Goal: Task Accomplishment & Management: Complete application form

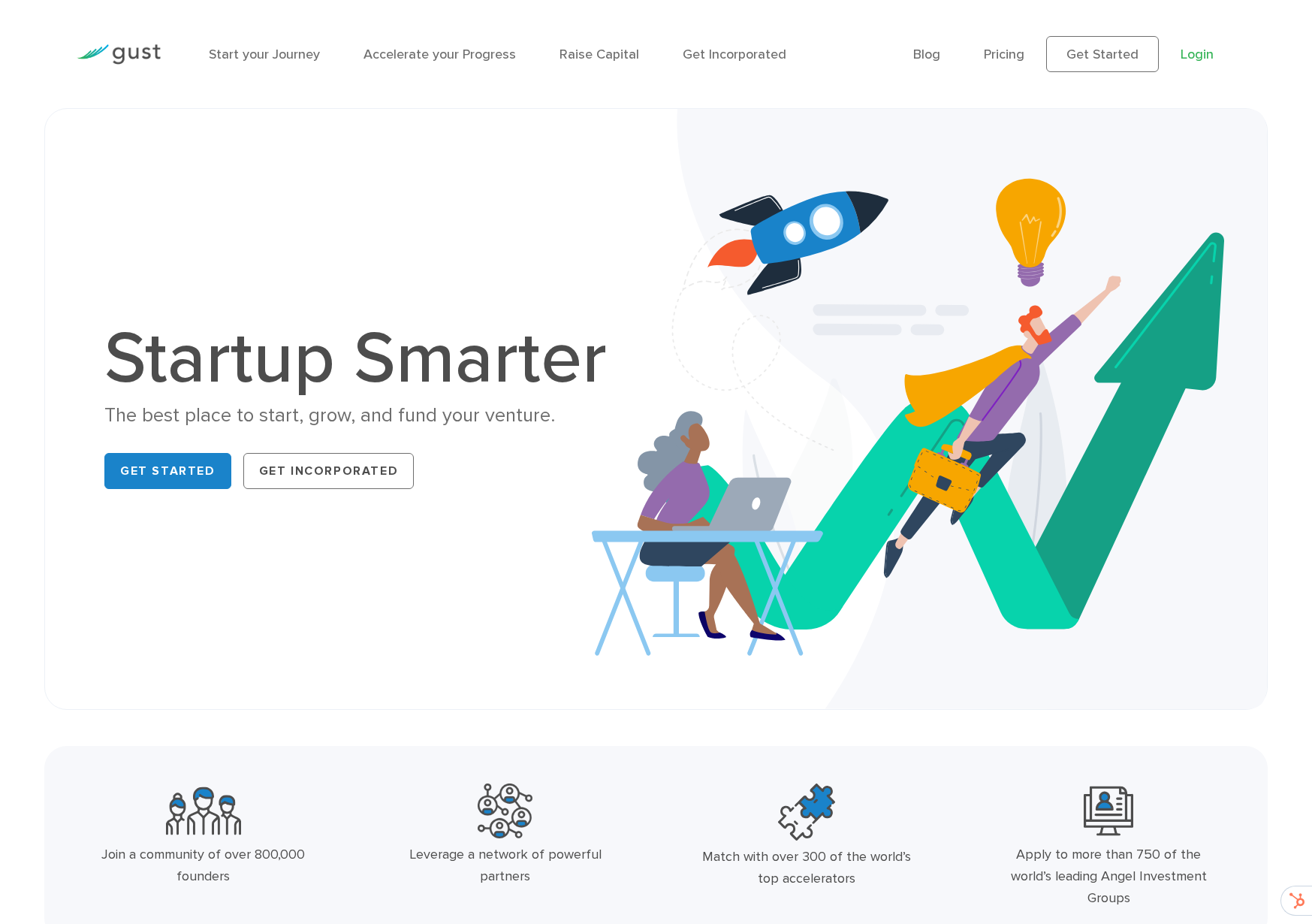
click at [1190, 53] on link "Login" at bounding box center [1198, 54] width 33 height 16
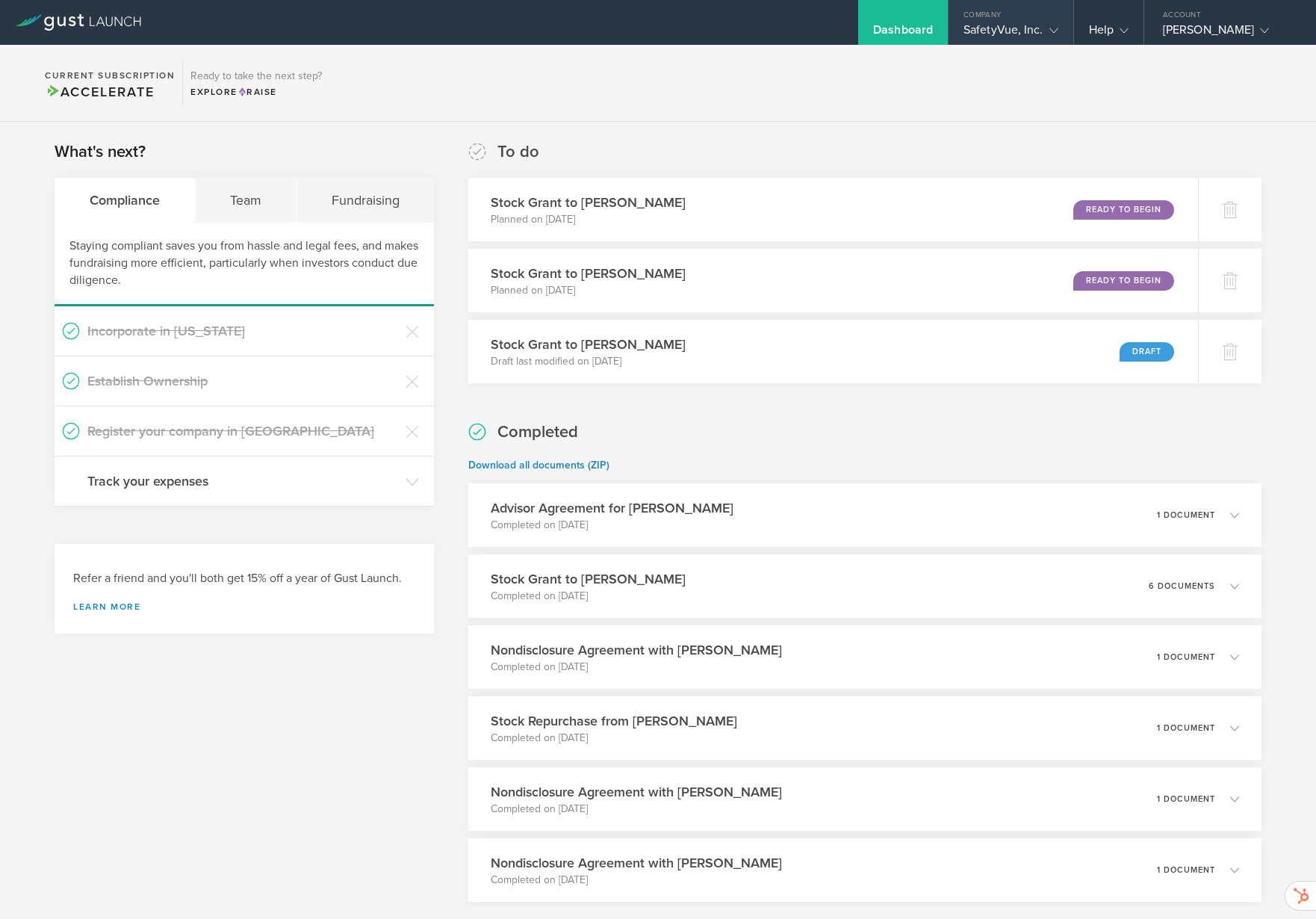
click at [1045, 13] on div "Company" at bounding box center [1011, 11] width 125 height 22
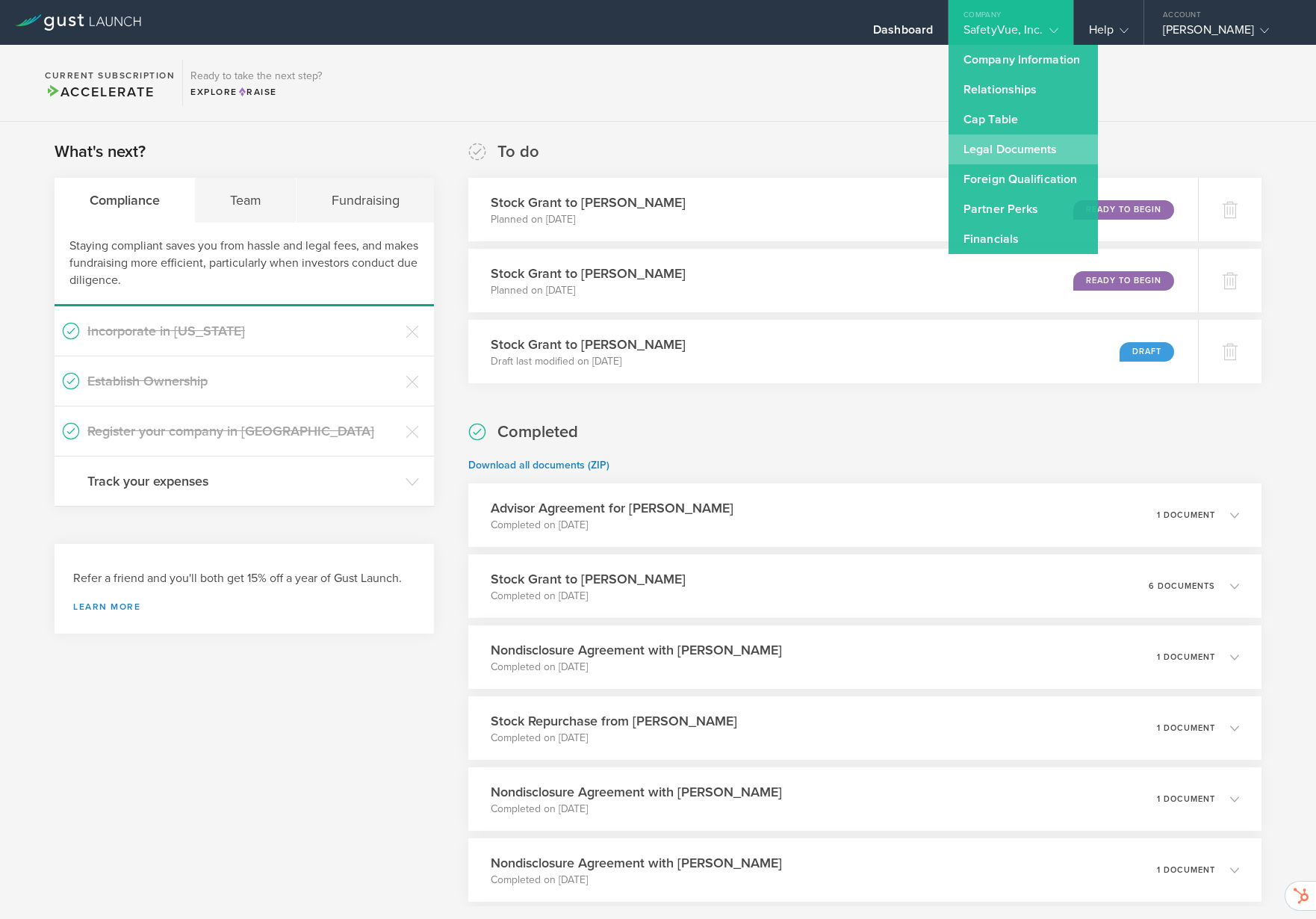
click at [1030, 144] on link "Legal Documents" at bounding box center [1024, 150] width 150 height 30
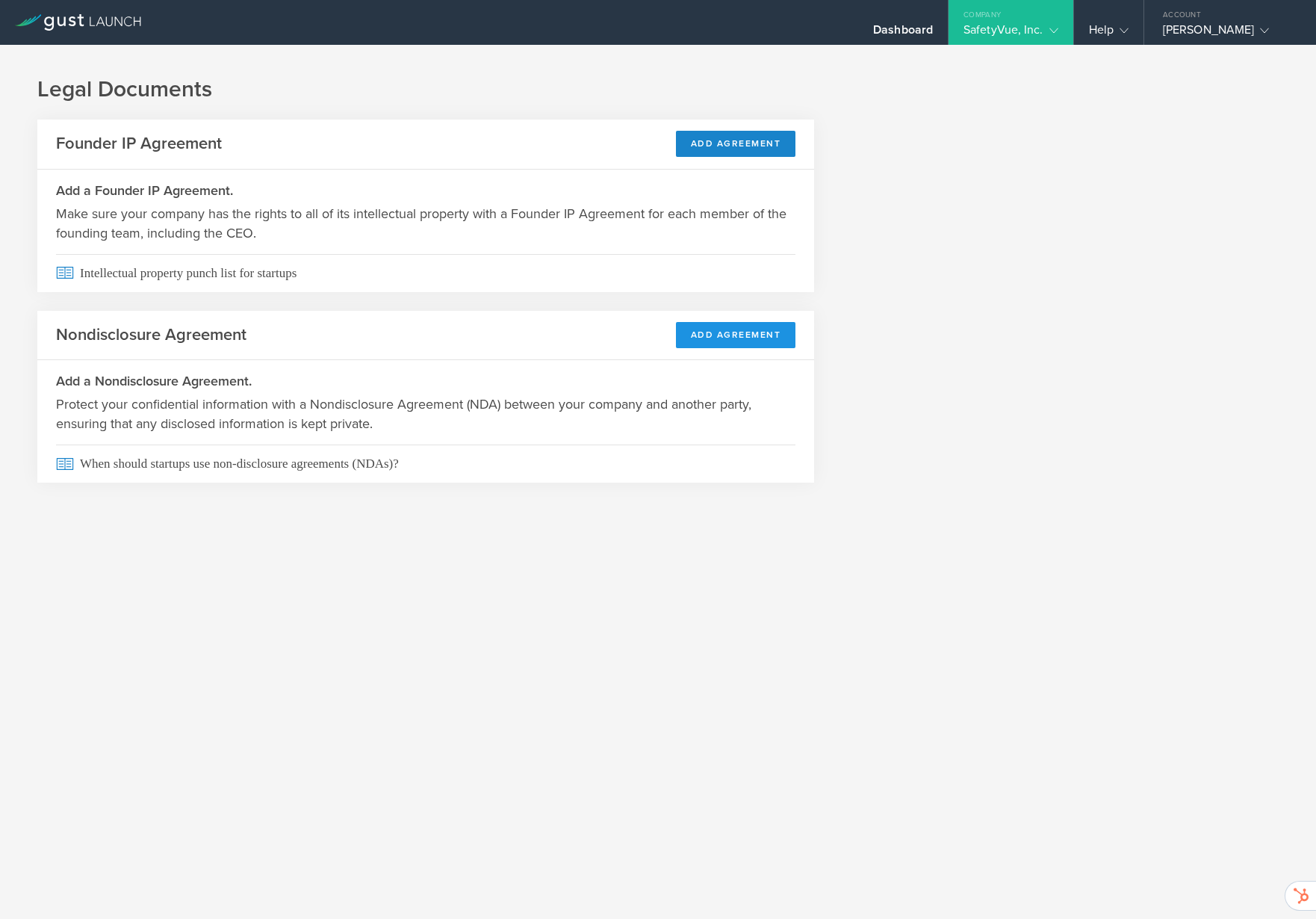
click at [751, 342] on button "Add Agreement" at bounding box center [736, 335] width 120 height 26
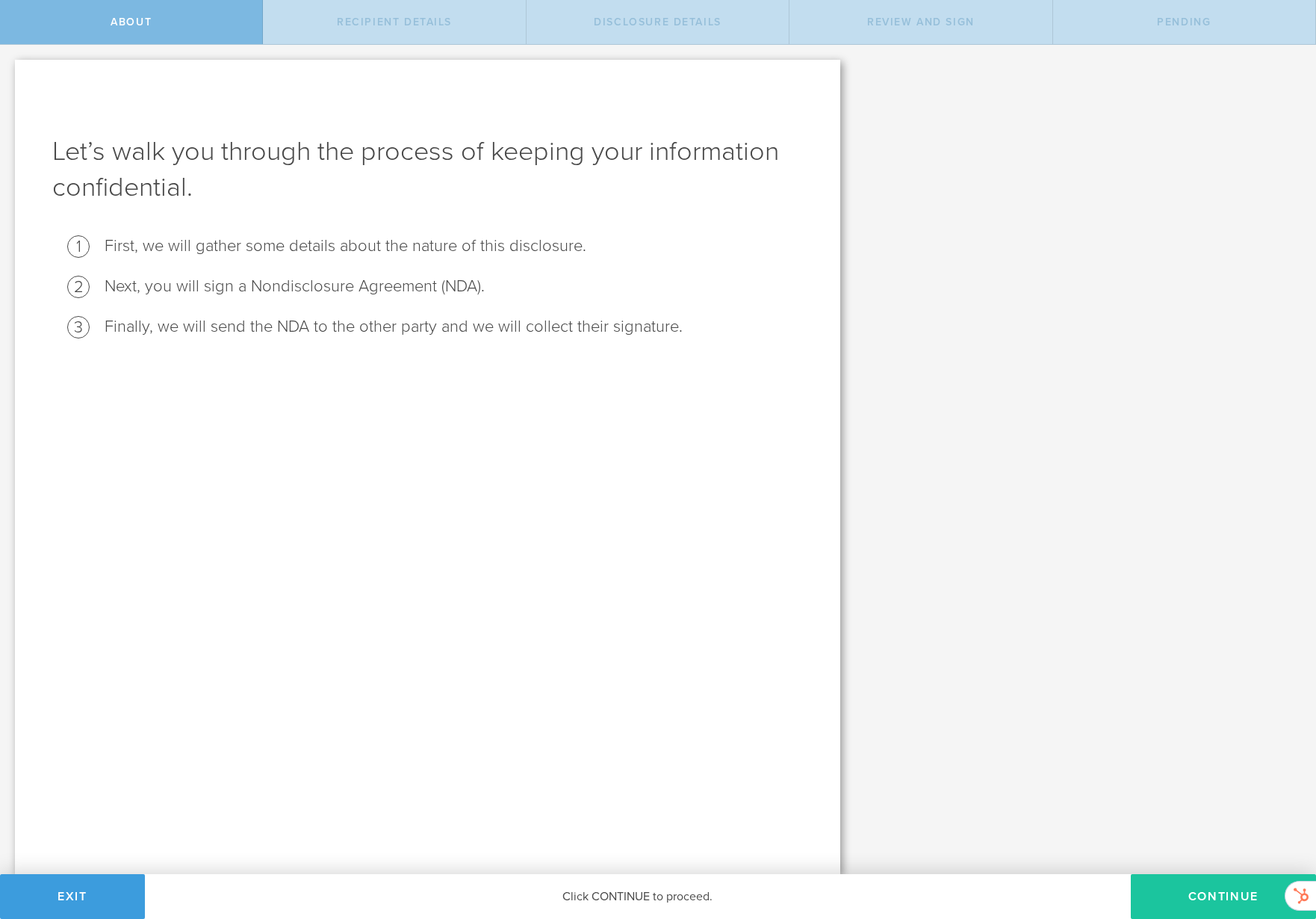
click at [1189, 906] on button "Continue" at bounding box center [1224, 897] width 185 height 45
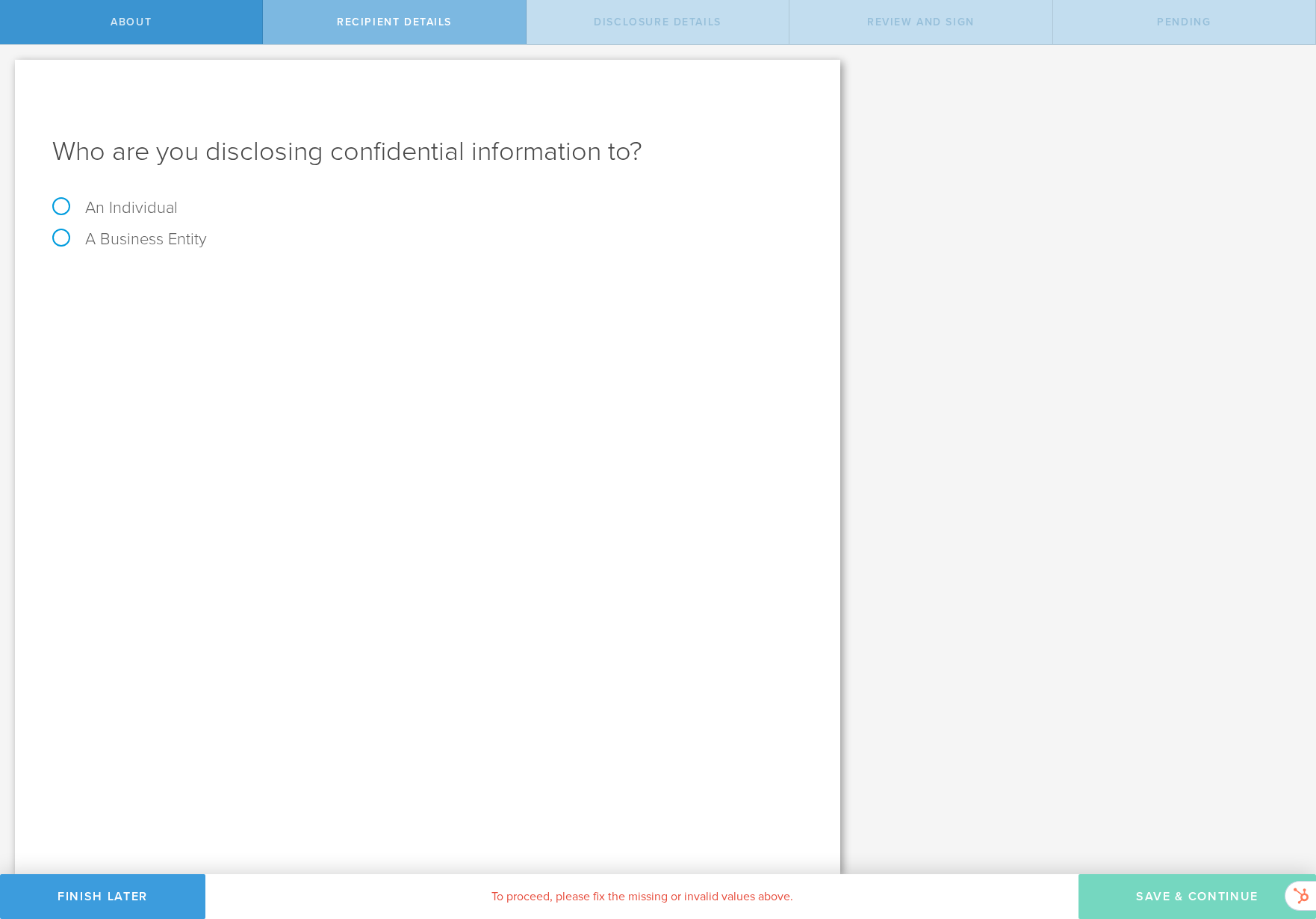
click at [128, 202] on label "An Individual" at bounding box center [115, 208] width 126 height 19
click at [10, 69] on input "An Individual" at bounding box center [4, 57] width 10 height 24
radio input "true"
click at [73, 227] on div "An Individual" at bounding box center [428, 215] width 751 height 31
click at [78, 235] on label "A Business Entity" at bounding box center [129, 239] width 155 height 19
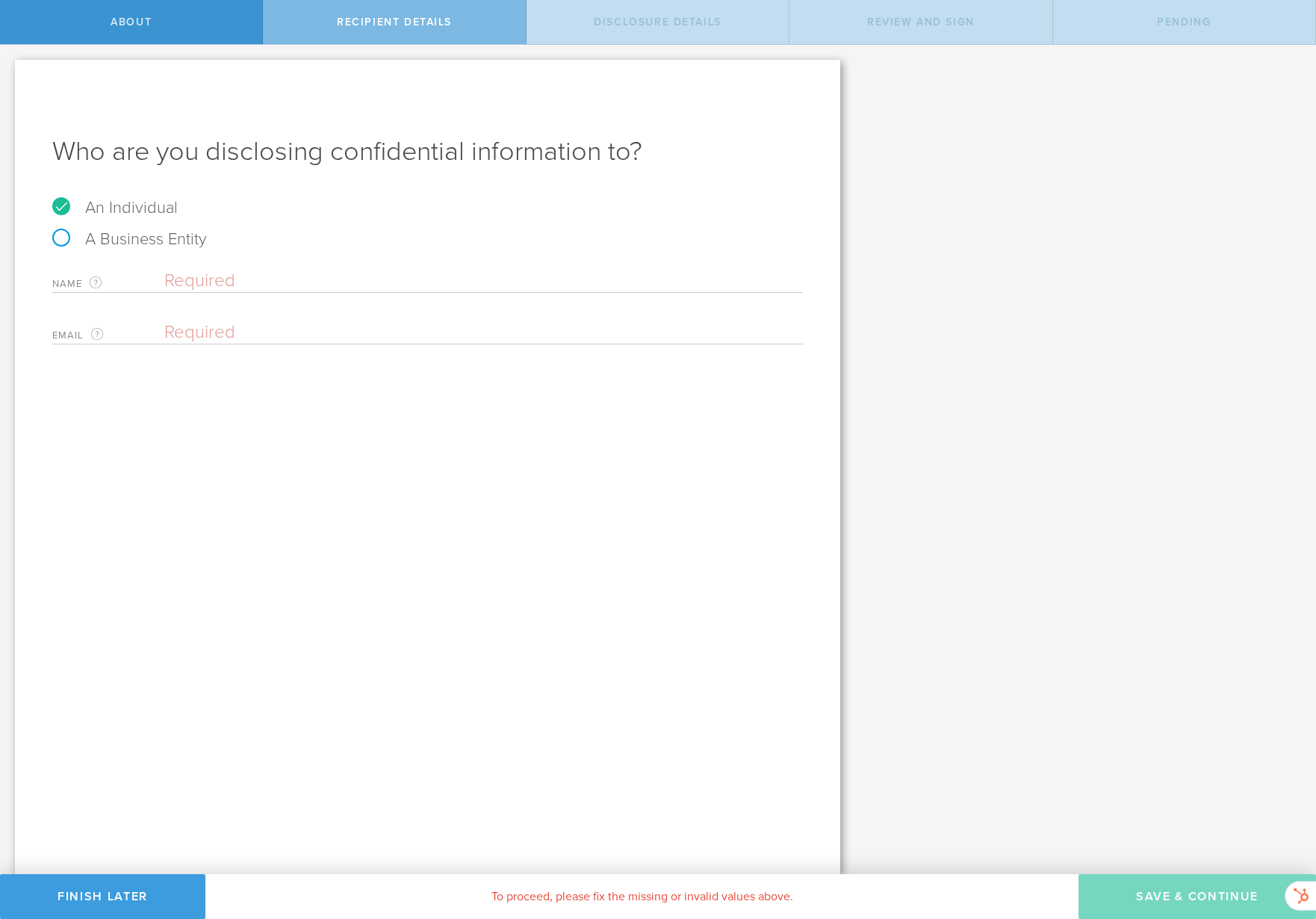
click at [10, 69] on input "A Business Entity" at bounding box center [4, 57] width 10 height 24
radio input "true"
click at [272, 286] on input "text" at bounding box center [484, 281] width 639 height 22
click at [70, 207] on label "An Individual" at bounding box center [115, 208] width 126 height 19
click at [10, 69] on input "An Individual" at bounding box center [4, 57] width 10 height 24
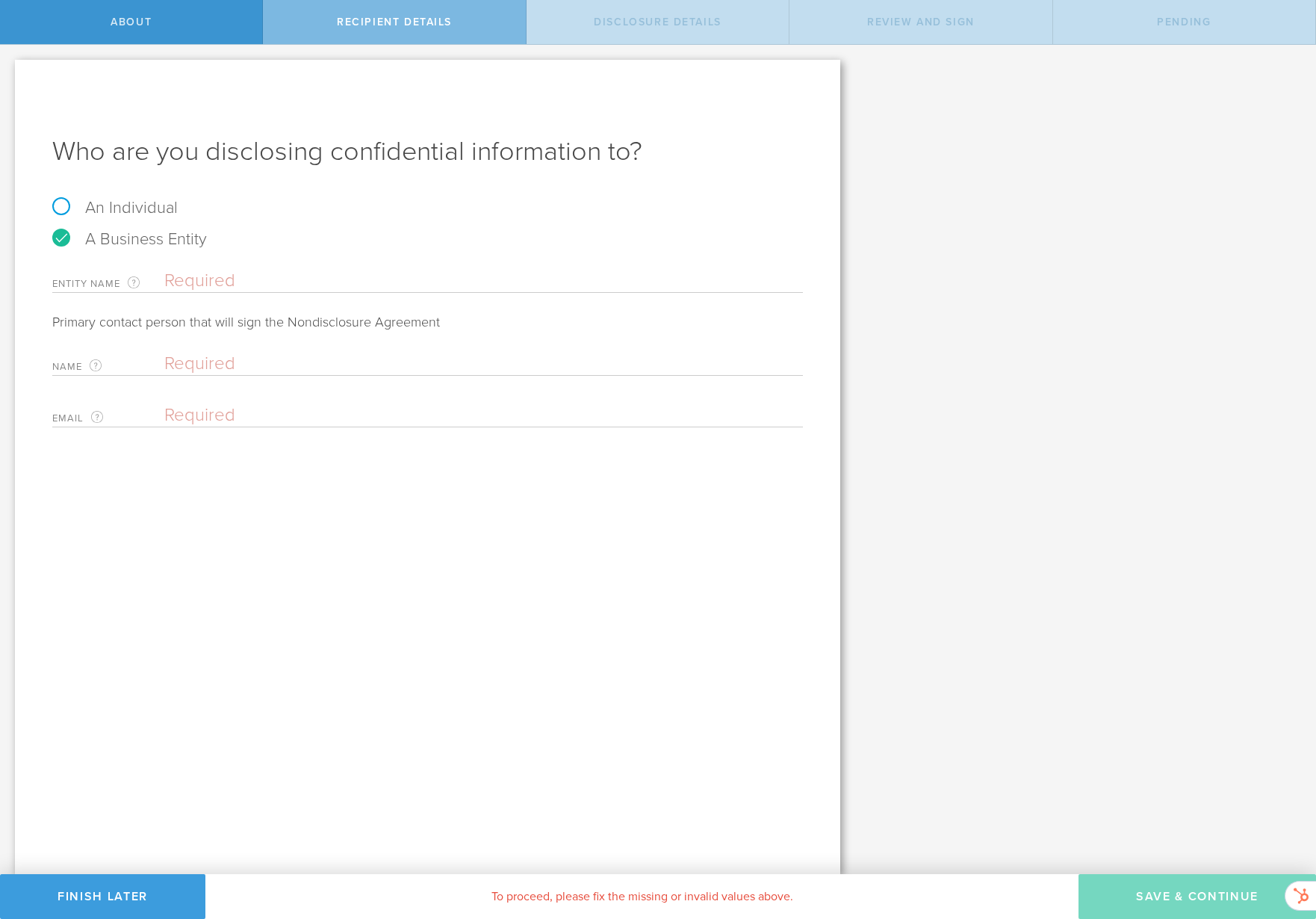
radio input "true"
click at [635, 275] on input "text" at bounding box center [484, 281] width 639 height 22
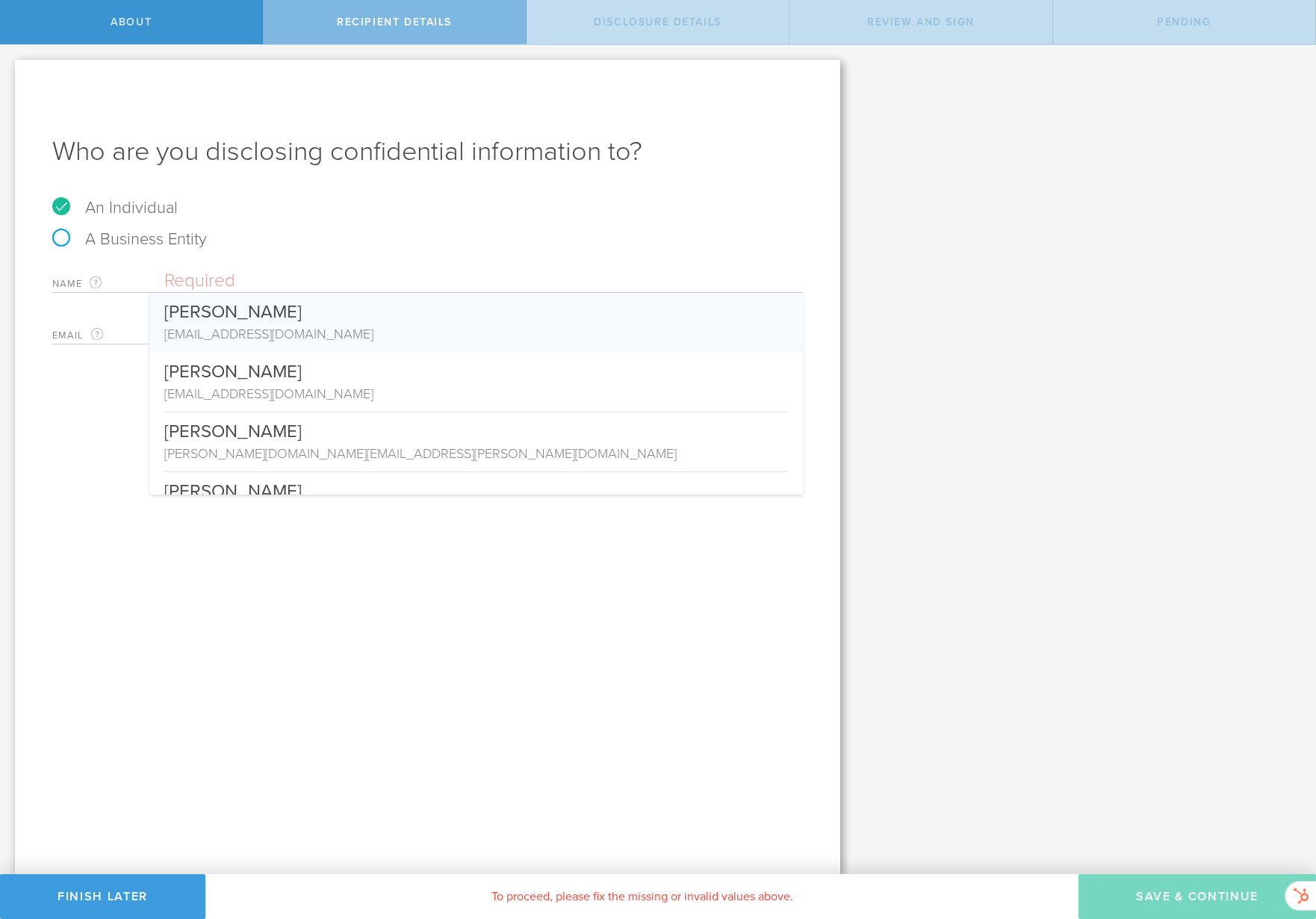
paste input "Gautam Nain"
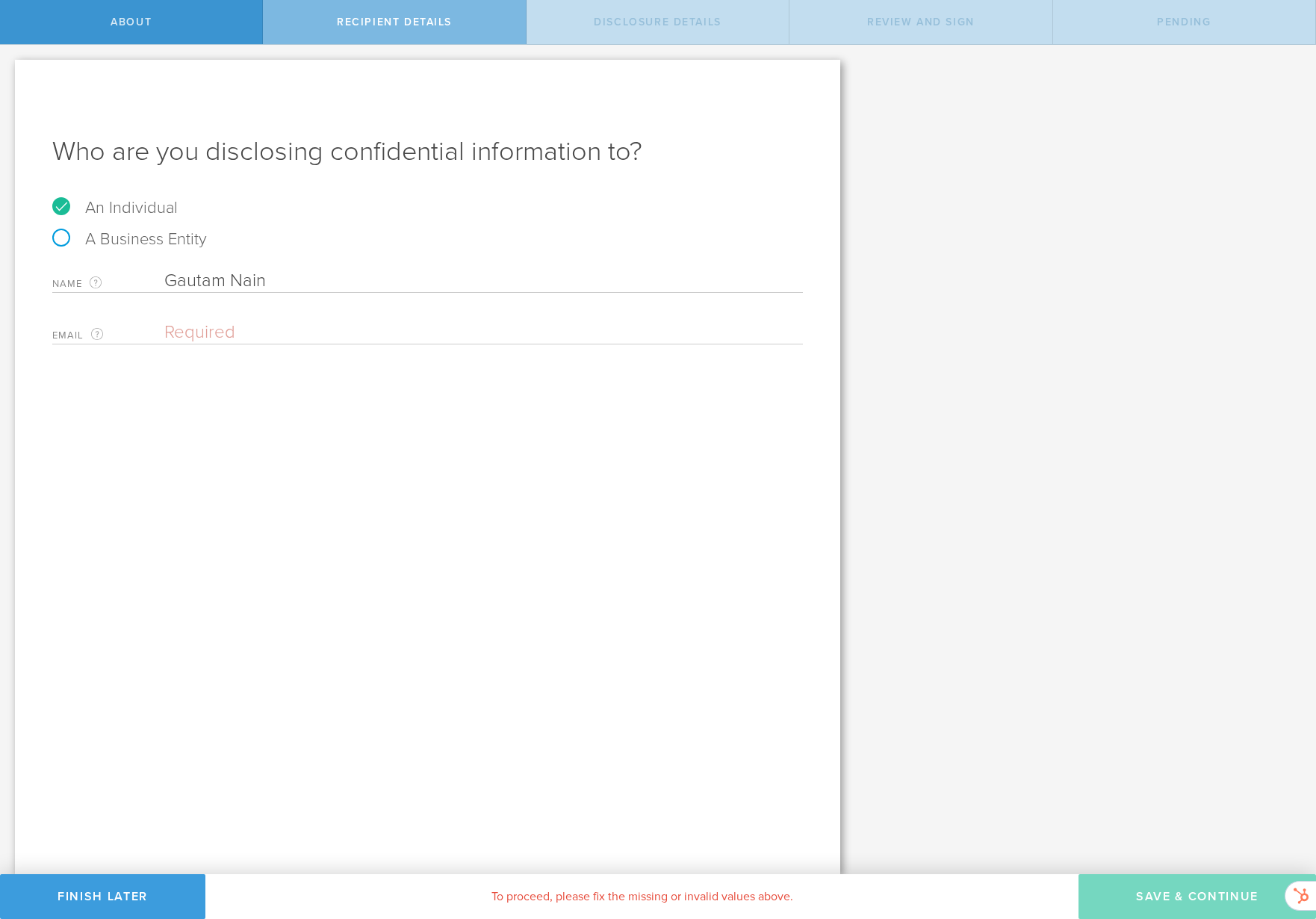
type input "Gautam Nain"
click at [586, 322] on input "email" at bounding box center [480, 333] width 631 height 22
paste input "[EMAIL_ADDRESS][DOMAIN_NAME]"
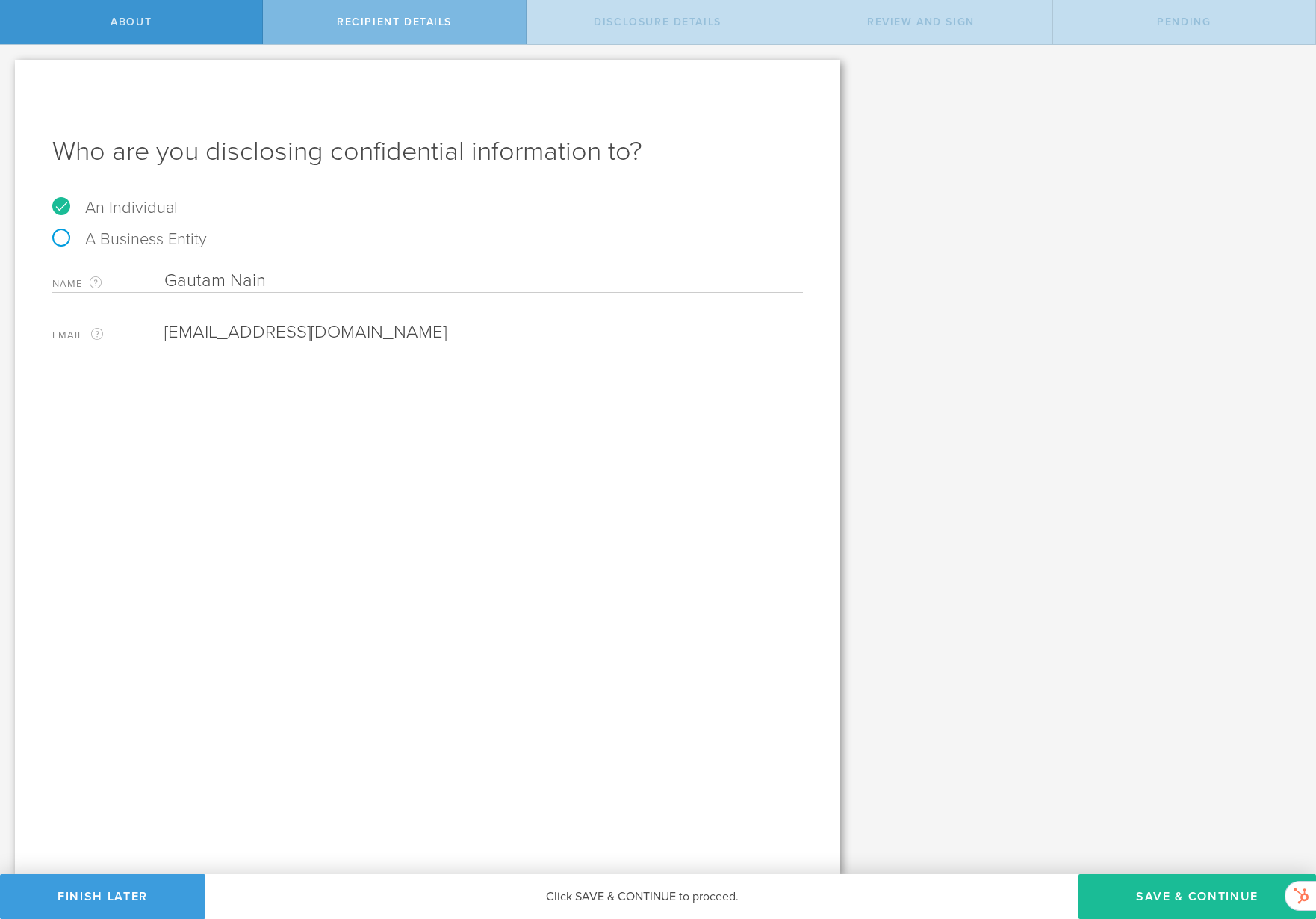
type input "[EMAIL_ADDRESS][DOMAIN_NAME]"
click at [762, 373] on div "Who are you disclosing confidential information to? An Individual A Business En…" at bounding box center [428, 467] width 825 height 814
click at [1173, 885] on button "Save & Continue" at bounding box center [1198, 897] width 238 height 45
select select "string:5 years"
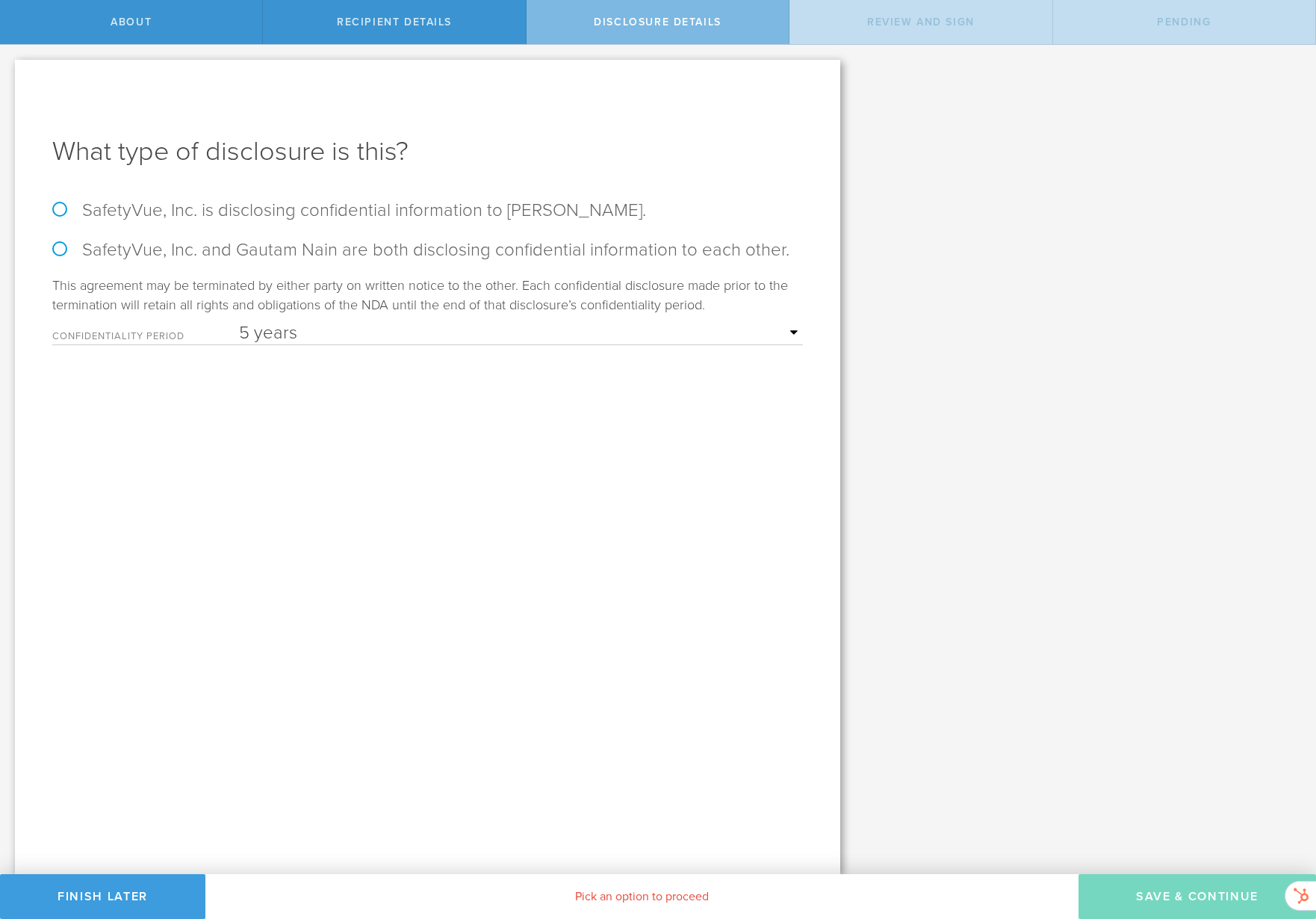
click at [514, 258] on label "SafetyVue, Inc. and Gautam Nain are both disclosing confidential information to…" at bounding box center [428, 250] width 751 height 22
click at [10, 76] on input "SafetyVue, Inc. and Gautam Nain are both disclosing confidential information to…" at bounding box center [4, 61] width 10 height 31
radio input "true"
click at [1178, 894] on button "Save & Continue" at bounding box center [1198, 897] width 238 height 45
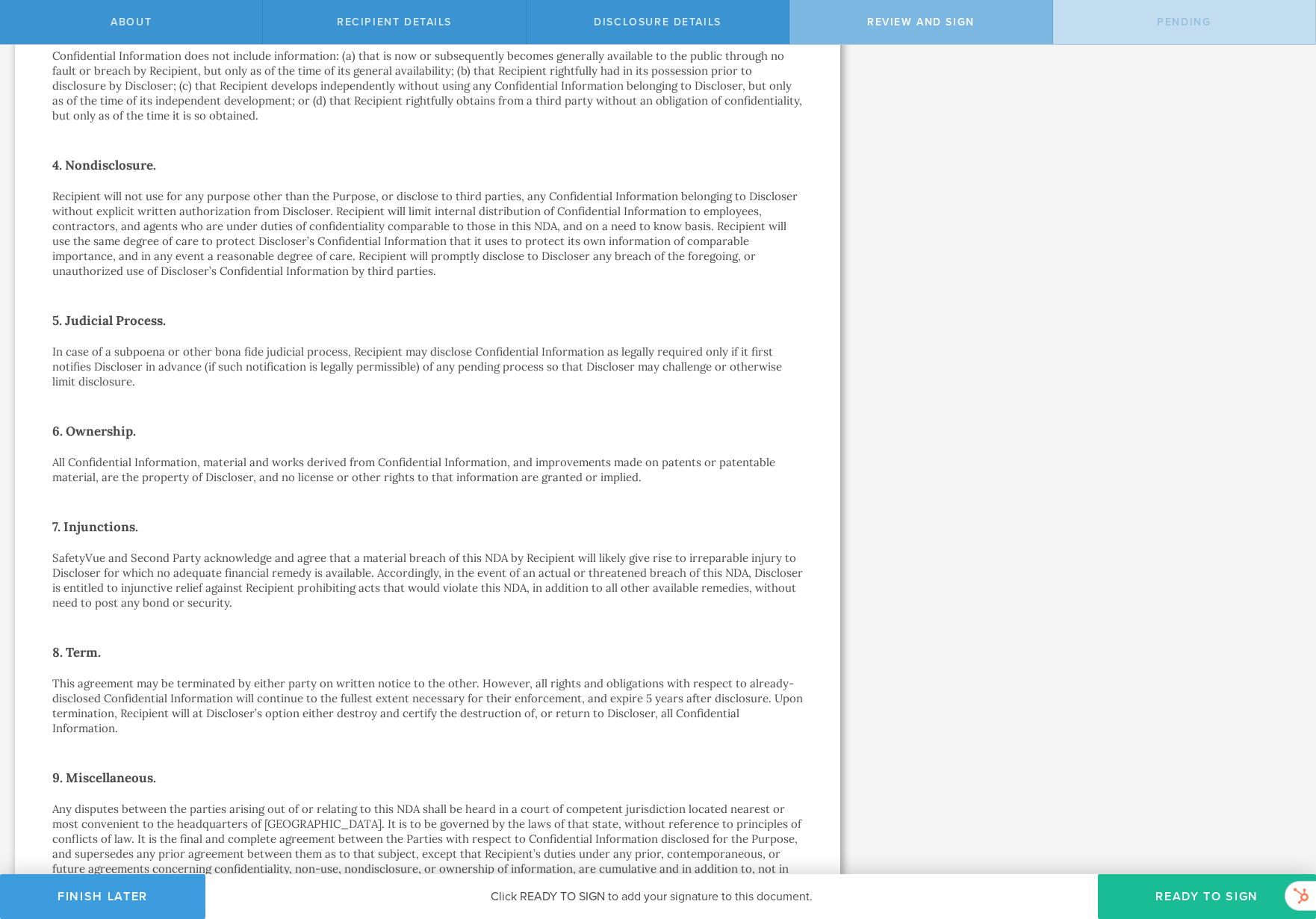
scroll to position [754, 0]
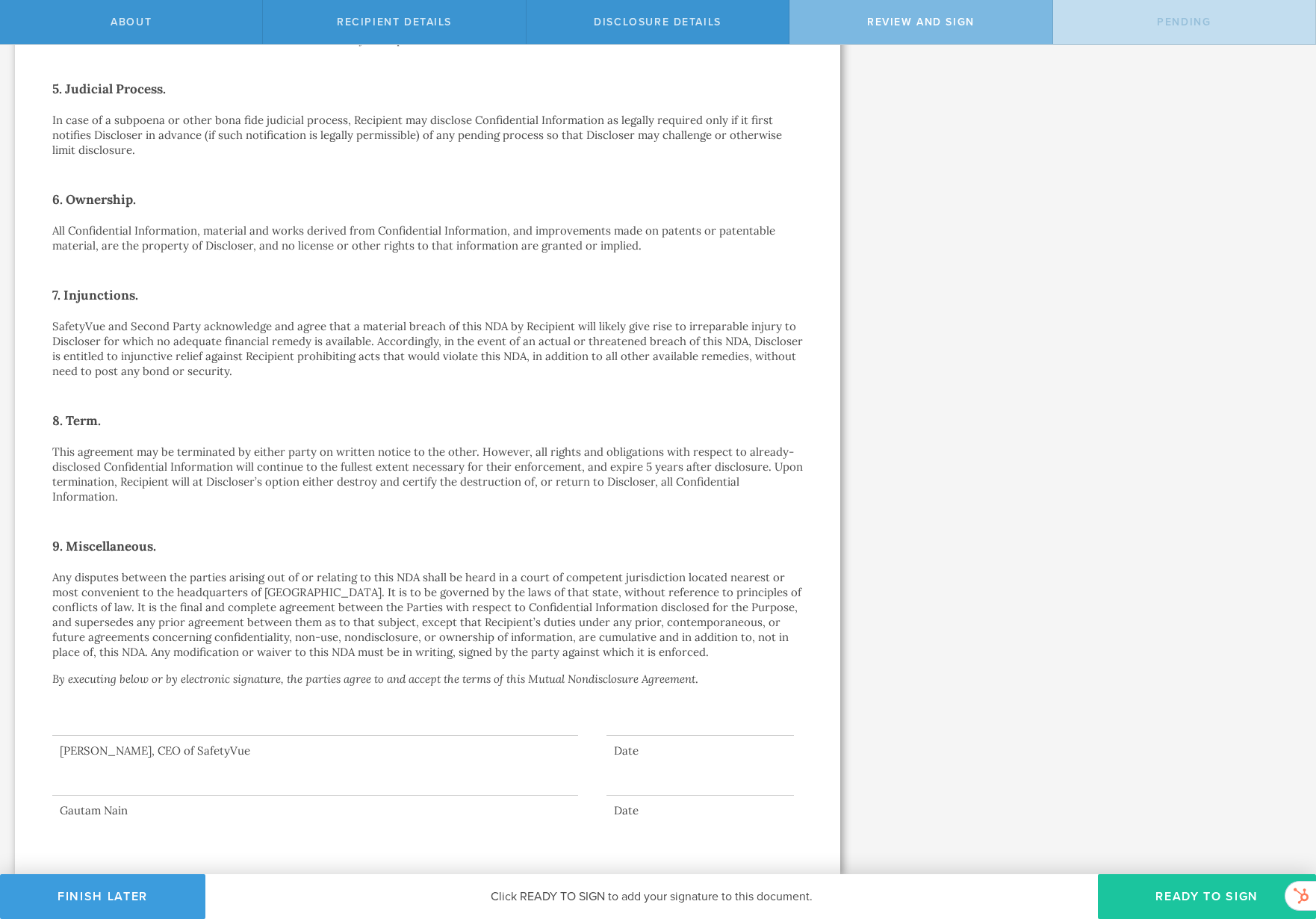
click at [1178, 900] on button "Ready to Sign" at bounding box center [1208, 897] width 218 height 45
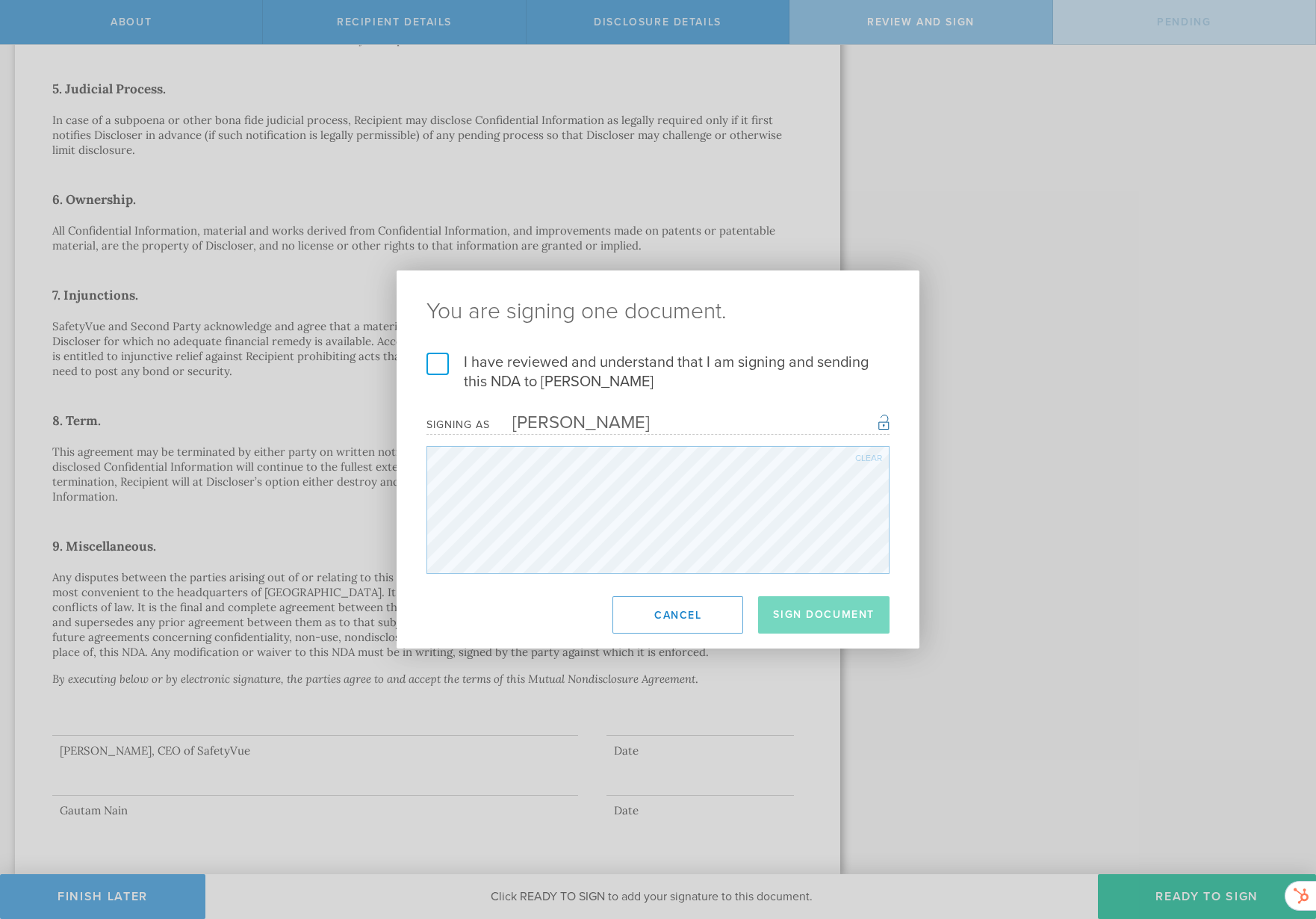
click at [438, 368] on label "I have reviewed and understand that I am signing and sending this NDA to Gautam…" at bounding box center [657, 372] width 463 height 39
click at [0, 0] on input "I have reviewed and understand that I am signing and sending this NDA to Gautam…" at bounding box center [0, 0] width 0 height 0
click at [859, 624] on button "Sign Document" at bounding box center [824, 615] width 132 height 37
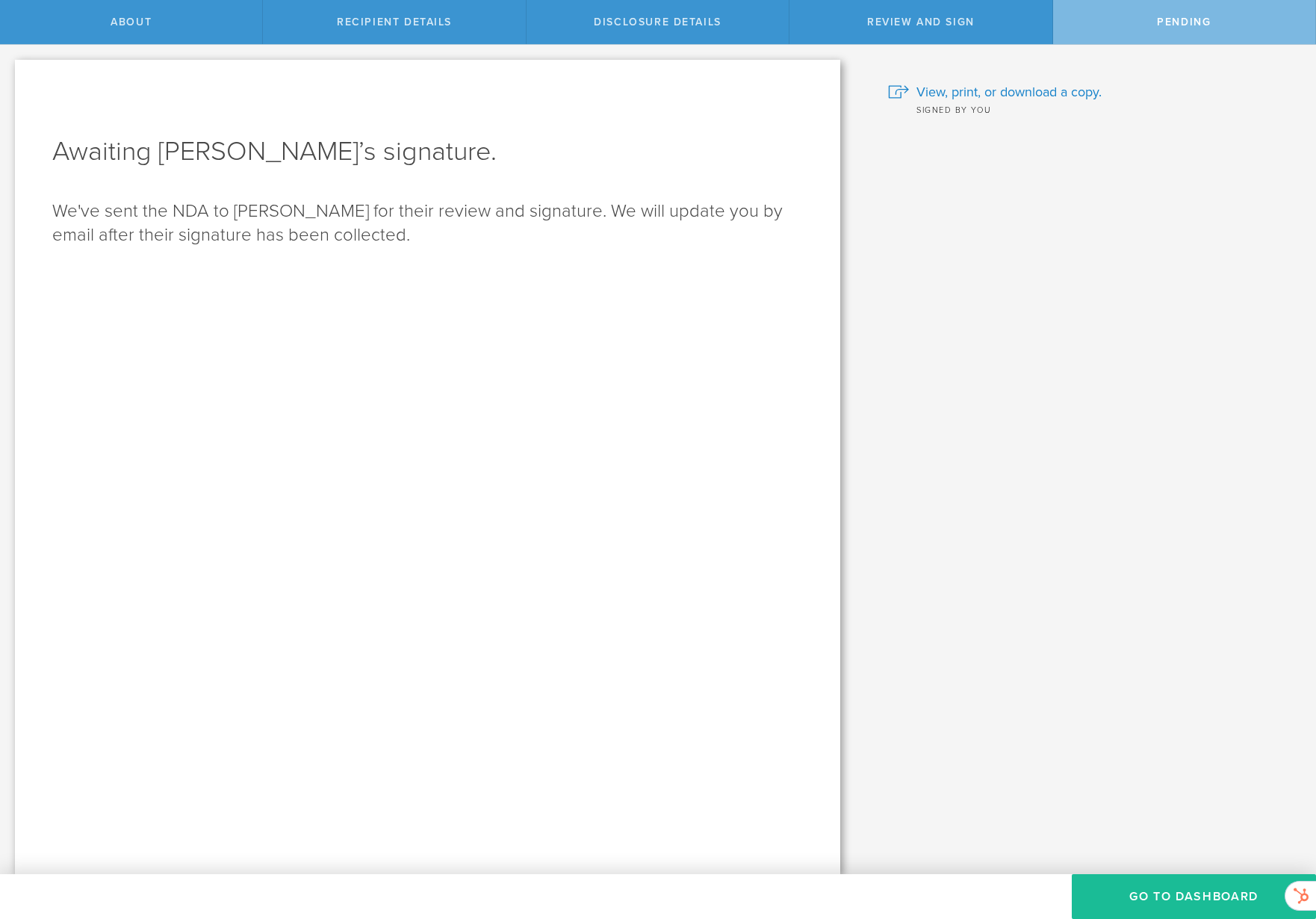
scroll to position [0, 0]
click at [1161, 900] on button "Go to dashboard" at bounding box center [1194, 897] width 245 height 45
